Goal: Task Accomplishment & Management: Manage account settings

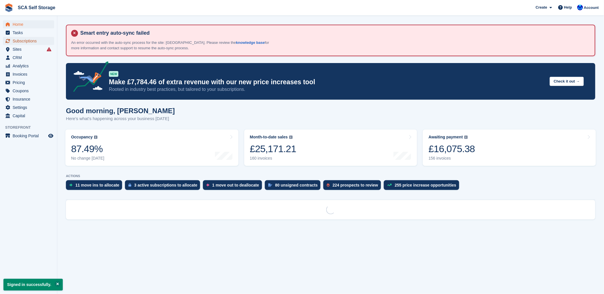
click at [16, 42] on span "Subscriptions" at bounding box center [30, 41] width 34 height 8
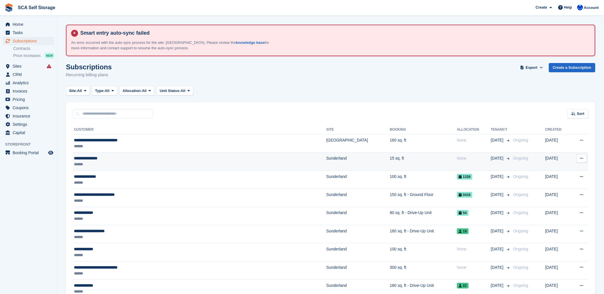
click at [216, 155] on div "**********" at bounding box center [157, 158] width 166 height 6
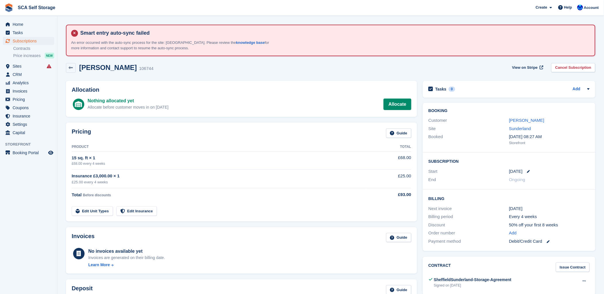
drag, startPoint x: 191, startPoint y: 70, endPoint x: 196, endPoint y: 72, distance: 5.4
click at [192, 70] on div "Tasara Mushangwe 106744 View on Stripe Cancel Subscription" at bounding box center [330, 68] width 529 height 10
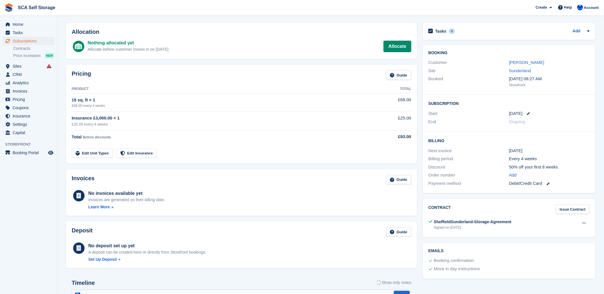
scroll to position [64, 0]
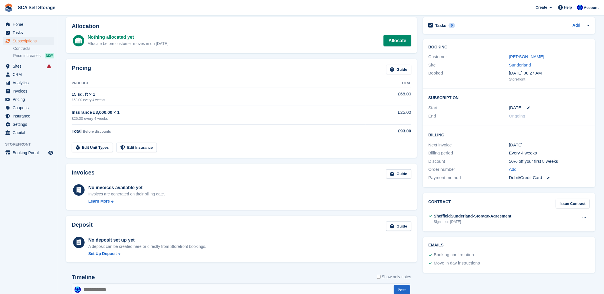
click at [181, 69] on div "Pricing Guide" at bounding box center [242, 71] width 340 height 13
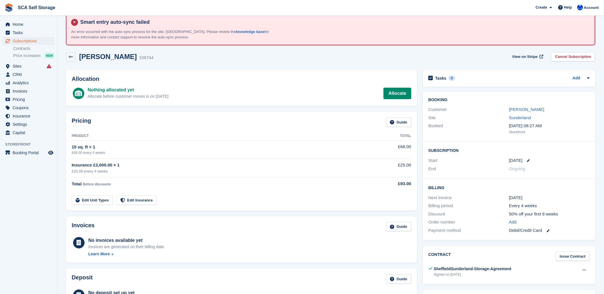
scroll to position [0, 0]
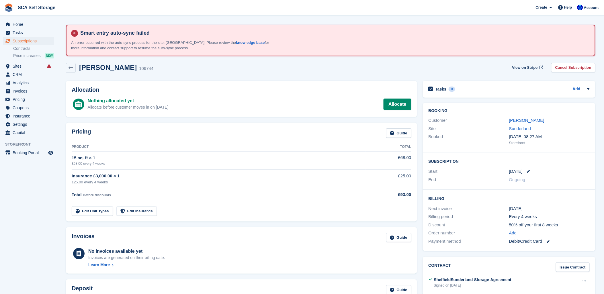
click at [182, 74] on div "Tasara Mushangwe 106744 View on Stripe Cancel Subscription" at bounding box center [330, 69] width 535 height 18
click at [193, 73] on div "Tasara Mushangwe 106744 View on Stripe Cancel Subscription" at bounding box center [330, 69] width 535 height 18
click at [189, 134] on div "Pricing Guide" at bounding box center [242, 134] width 340 height 13
click at [264, 76] on div "Tasara Mushangwe 106744 View on Stripe Cancel Subscription" at bounding box center [330, 69] width 535 height 18
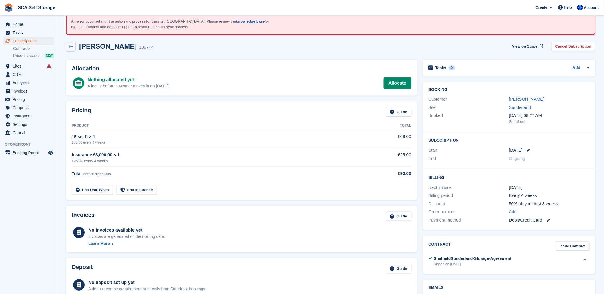
scroll to position [64, 0]
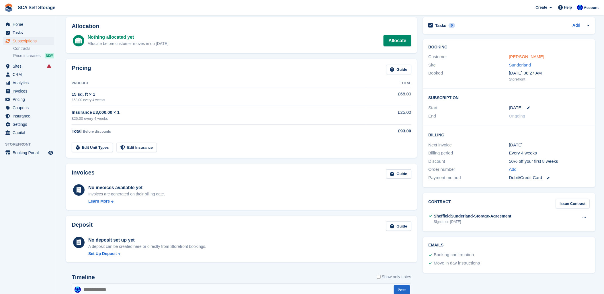
click at [540, 56] on link "Tasara Mushangwe" at bounding box center [526, 56] width 35 height 5
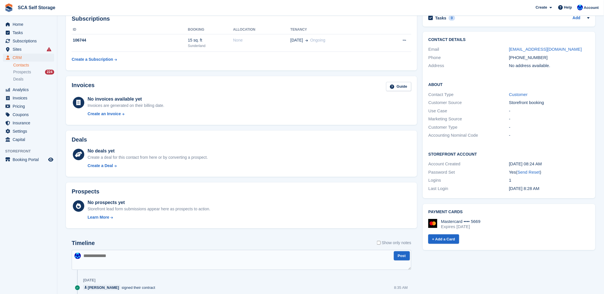
scroll to position [135, 0]
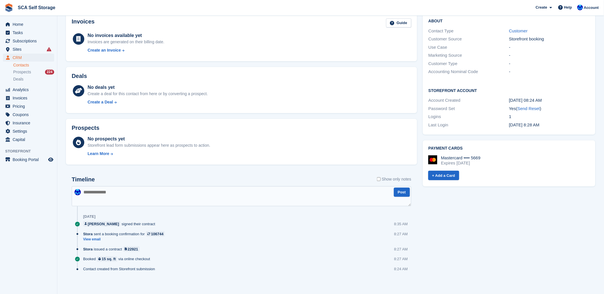
click at [164, 191] on textarea at bounding box center [242, 196] width 340 height 20
drag, startPoint x: 128, startPoint y: 190, endPoint x: 112, endPoint y: 193, distance: 15.5
click at [112, 193] on textarea "**********" at bounding box center [242, 196] width 340 height 20
type textarea "**********"
click at [403, 191] on button "Post" at bounding box center [402, 192] width 16 height 9
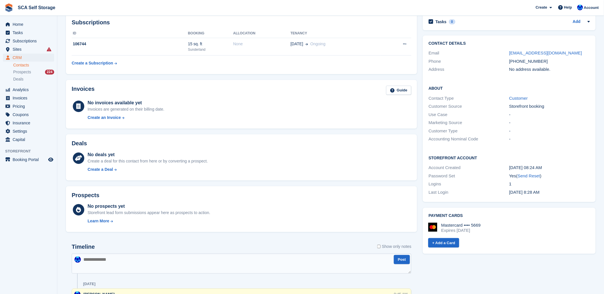
scroll to position [0, 0]
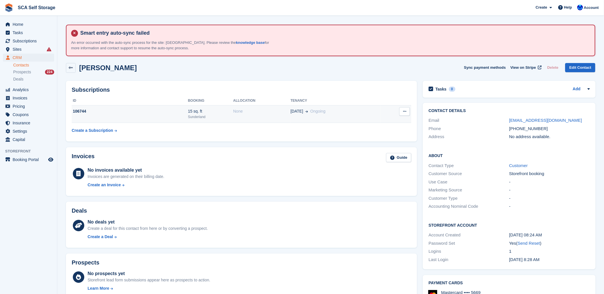
click at [176, 120] on td "106744" at bounding box center [130, 113] width 116 height 17
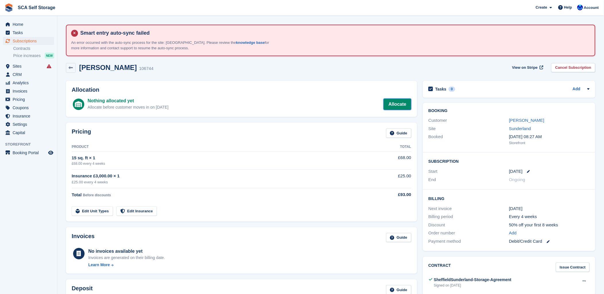
click at [391, 106] on link "Allocate" at bounding box center [397, 104] width 28 height 11
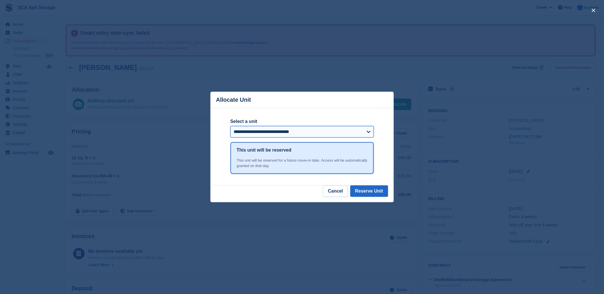
click at [244, 134] on select "**********" at bounding box center [301, 131] width 143 height 11
select select "******"
click at [244, 134] on select "**********" at bounding box center [301, 131] width 143 height 11
click at [372, 192] on button "Reserve Unit" at bounding box center [369, 190] width 38 height 11
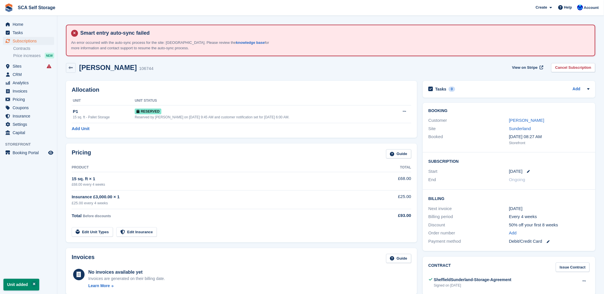
drag, startPoint x: 218, startPoint y: 88, endPoint x: 192, endPoint y: 82, distance: 26.4
click at [207, 85] on div "Allocation Unit Unit Status P1 15 sq. ft - Pallet Storage Reserved Reserved by …" at bounding box center [241, 109] width 351 height 57
click at [21, 38] on span "Subscriptions" at bounding box center [30, 41] width 34 height 8
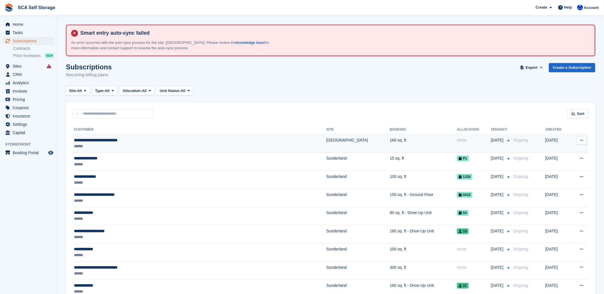
click at [105, 138] on span "**********" at bounding box center [96, 140] width 44 height 4
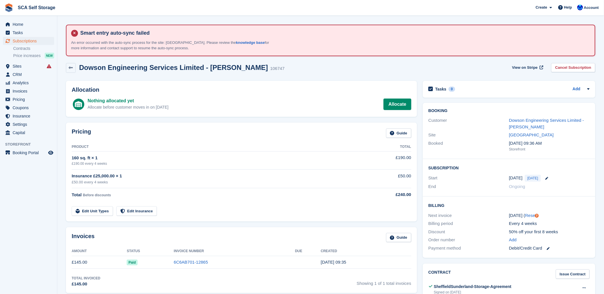
click at [311, 56] on section "Smart entry auto-sync failed An error occurred with the auto-sync process for t…" at bounding box center [330, 243] width 547 height 487
click at [554, 119] on link "Dowson Engineering Services Limited - Carl Dowson" at bounding box center [546, 123] width 75 height 11
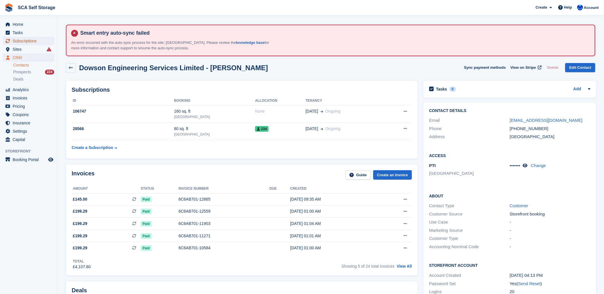
click at [28, 40] on span "Subscriptions" at bounding box center [30, 41] width 34 height 8
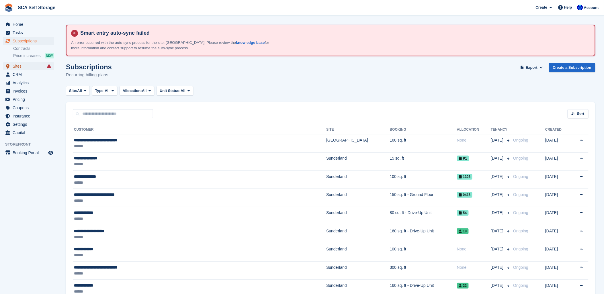
click at [21, 67] on span "Sites" at bounding box center [30, 66] width 34 height 8
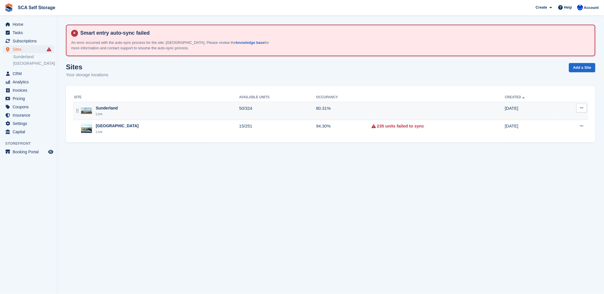
click at [138, 111] on div "Sunderland Live" at bounding box center [156, 111] width 165 height 12
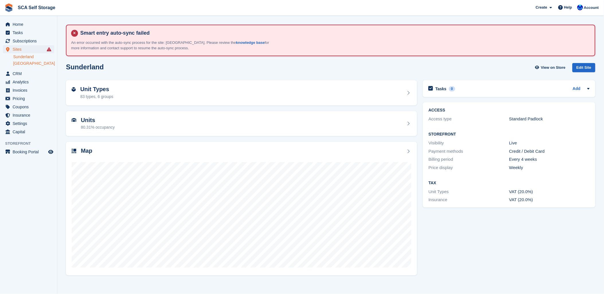
click at [25, 64] on link "[GEOGRAPHIC_DATA]" at bounding box center [33, 63] width 41 height 5
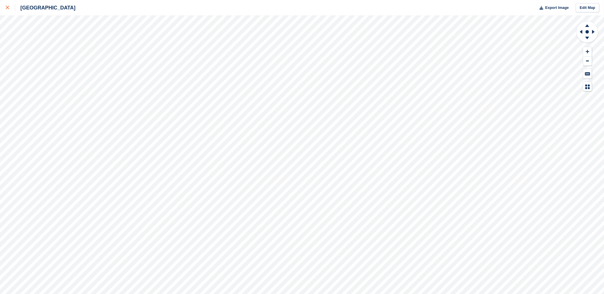
click at [6, 8] on icon at bounding box center [7, 7] width 3 height 3
